Goal: Book appointment/travel/reservation

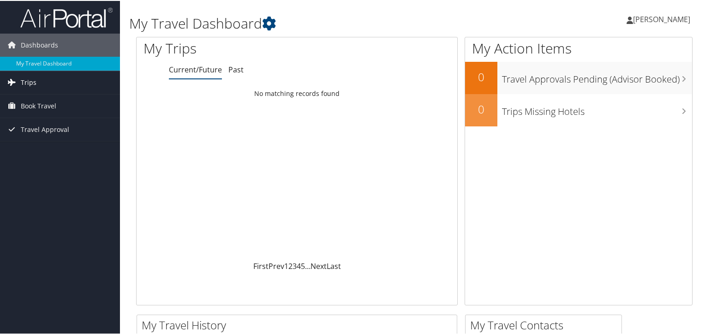
click at [48, 82] on link "Trips" at bounding box center [60, 81] width 120 height 23
click at [55, 142] on span "Book Travel" at bounding box center [39, 146] width 36 height 23
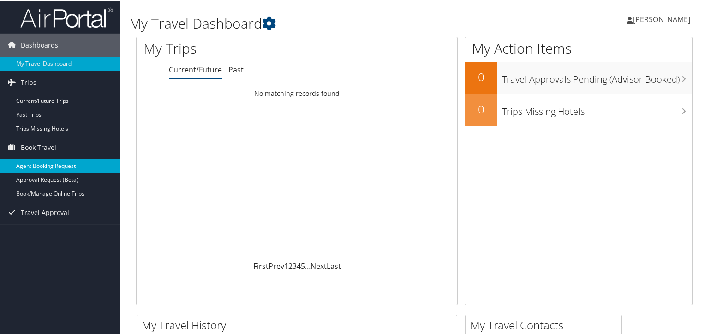
click at [51, 168] on link "Agent Booking Request" at bounding box center [60, 165] width 120 height 14
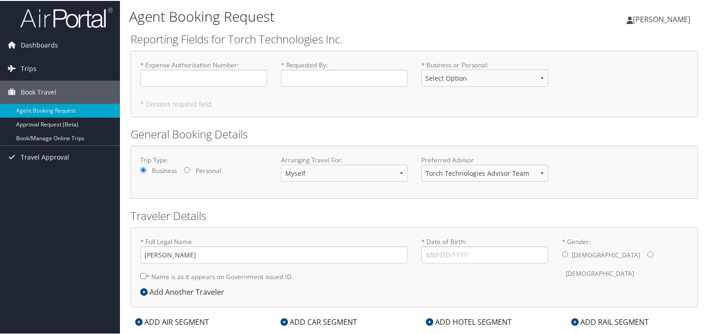
click at [13, 73] on icon at bounding box center [12, 67] width 14 height 14
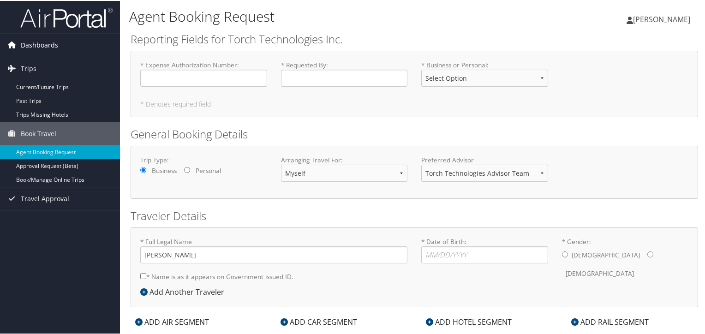
click at [41, 39] on span "Dashboards" at bounding box center [39, 44] width 37 height 23
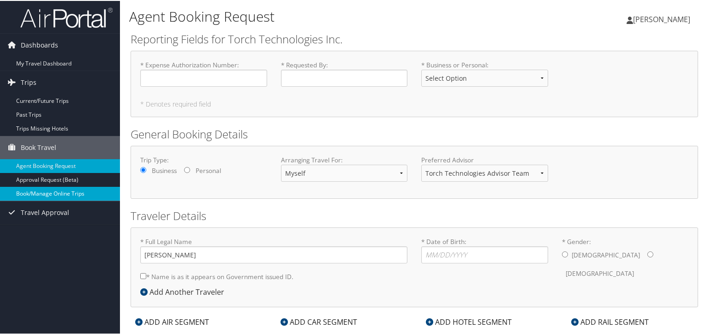
click at [51, 194] on link "Book/Manage Online Trips" at bounding box center [60, 193] width 120 height 14
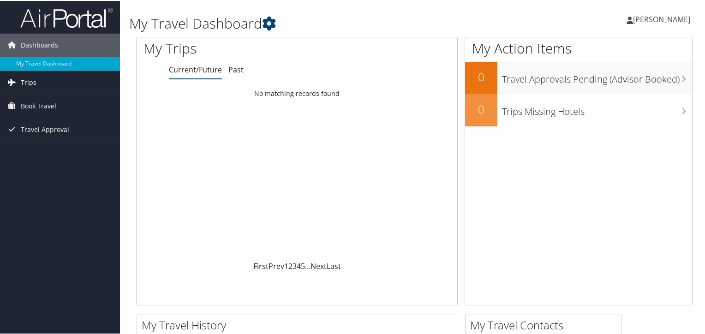
click at [70, 84] on link "Trips" at bounding box center [60, 81] width 120 height 23
click at [57, 144] on link "Book Travel" at bounding box center [60, 146] width 120 height 23
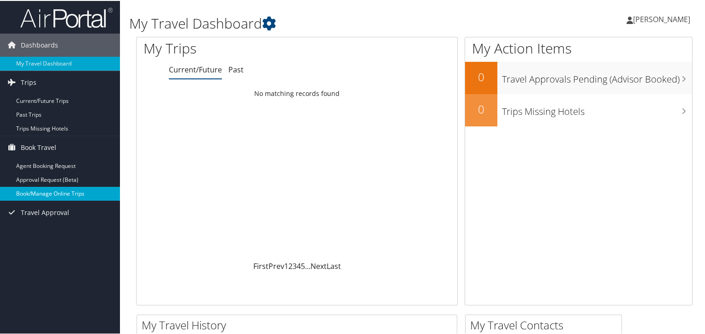
click at [81, 191] on link "Book/Manage Online Trips" at bounding box center [60, 193] width 120 height 14
